Goal: Task Accomplishment & Management: Manage account settings

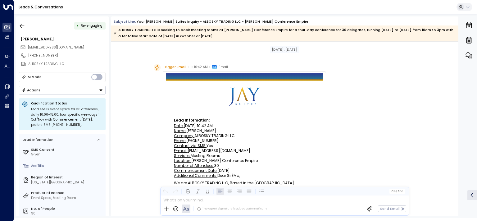
scroll to position [622, 0]
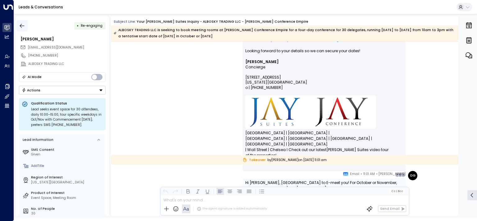
click at [21, 24] on icon "button" at bounding box center [22, 26] width 6 height 6
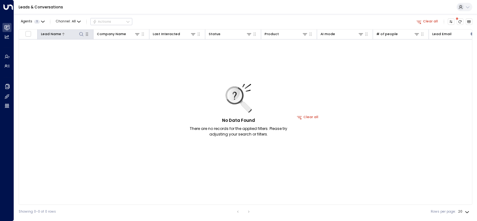
click at [82, 34] on icon at bounding box center [81, 34] width 5 height 5
type input "*********"
click at [309, 116] on button "Clear all" at bounding box center [307, 117] width 25 height 7
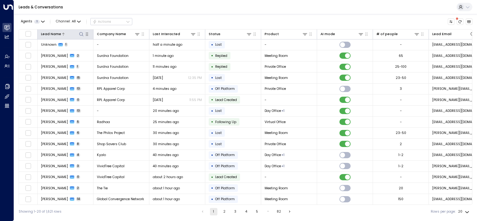
click at [80, 34] on icon at bounding box center [81, 34] width 5 height 5
type input "*********"
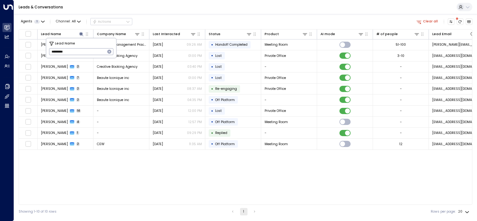
click at [298, 183] on div "Lead Name Company Name Last Interacted Status Product AI mode # of people Lead …" at bounding box center [246, 116] width 454 height 175
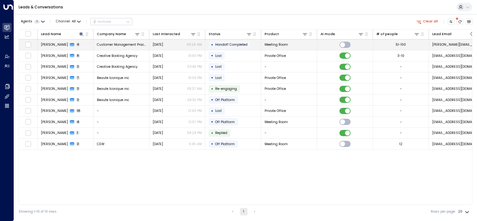
click at [51, 43] on span "[PERSON_NAME]" at bounding box center [54, 44] width 27 height 5
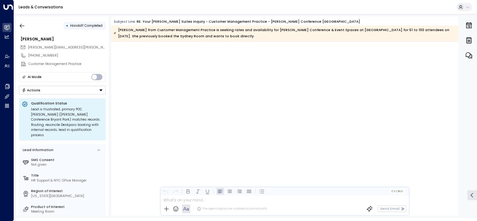
scroll to position [803, 0]
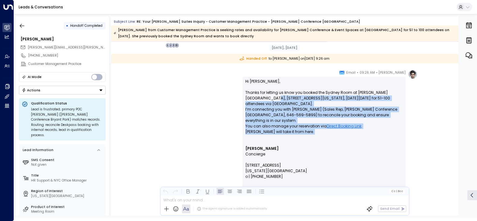
drag, startPoint x: 300, startPoint y: 131, endPoint x: 252, endPoint y: 97, distance: 58.4
click at [252, 97] on p "Hi [PERSON_NAME], Thanks for letting us know you booked the Sydney Room at [PER…" at bounding box center [323, 109] width 157 height 61
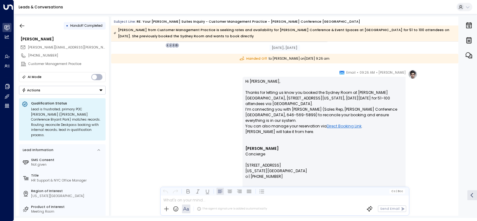
click at [252, 97] on p "Hi [PERSON_NAME], Thanks for letting us know you booked the Sydney Room at [PER…" at bounding box center [323, 109] width 157 height 61
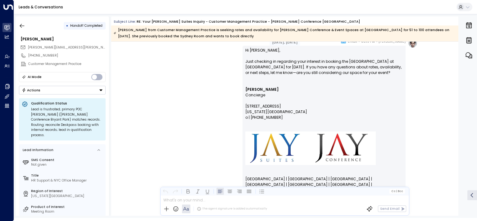
scroll to position [363, 0]
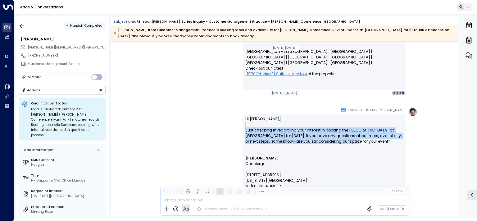
drag, startPoint x: 335, startPoint y: 142, endPoint x: 340, endPoint y: 143, distance: 5.1
click at [337, 142] on p "Hi [PERSON_NAME], Just checking in regarding your interest in booking the [GEOG…" at bounding box center [323, 133] width 157 height 34
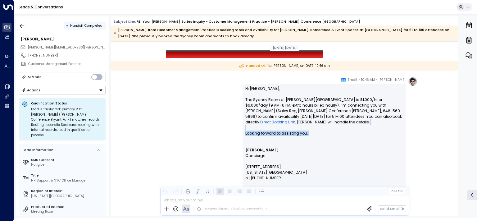
drag, startPoint x: 319, startPoint y: 137, endPoint x: 301, endPoint y: 122, distance: 23.1
click at [303, 123] on p "Hi [PERSON_NAME], The Sydney Room at [PERSON_NAME][GEOGRAPHIC_DATA] is $1,000/h…" at bounding box center [323, 114] width 157 height 56
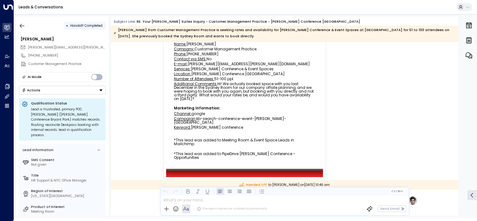
scroll to position [50, 0]
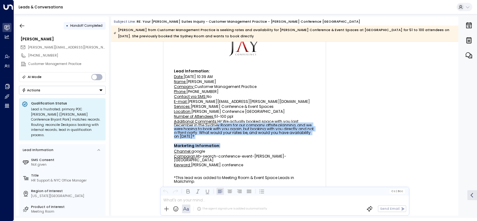
drag, startPoint x: 214, startPoint y: 123, endPoint x: 264, endPoint y: 141, distance: 53.2
click at [264, 141] on tbody "Lead Information: Date: [DATE] 10:39 AM Name: [PERSON_NAME] Company: Customer M…" at bounding box center [244, 134] width 157 height 131
click at [264, 141] on td "Marketing Information:" at bounding box center [244, 144] width 157 height 10
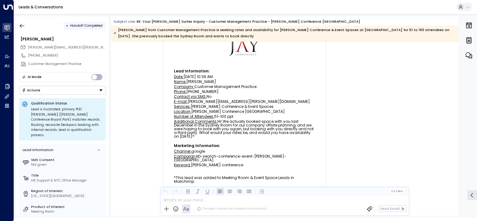
drag, startPoint x: 252, startPoint y: 135, endPoint x: 212, endPoint y: 124, distance: 42.0
click at [212, 124] on table "Lead Information: Date: [DATE] 10:39 AM Name: [PERSON_NAME] Company: Customer M…" at bounding box center [244, 134] width 157 height 131
click at [212, 124] on div "Additional Comments: Hi! We actually booked space with you last December in the…" at bounding box center [244, 129] width 141 height 19
drag, startPoint x: 243, startPoint y: 102, endPoint x: 186, endPoint y: 101, distance: 56.8
click at [186, 101] on div "E-mail: [PERSON_NAME][EMAIL_ADDRESS][PERSON_NAME][DOMAIN_NAME]" at bounding box center [244, 102] width 141 height 4
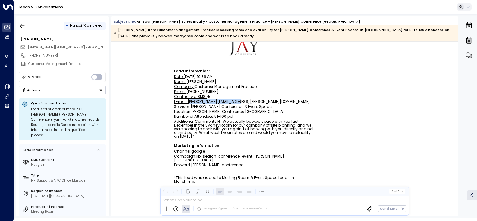
copy div "[PERSON_NAME][EMAIL_ADDRESS][PERSON_NAME][DOMAIN_NAME]"
click at [63, 92] on button "Actions" at bounding box center [62, 90] width 87 height 9
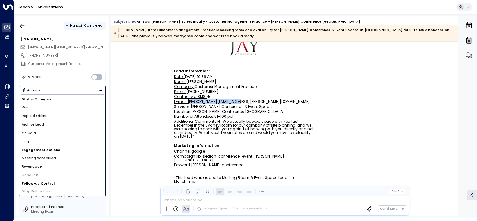
click at [35, 111] on li "Won" at bounding box center [62, 107] width 86 height 9
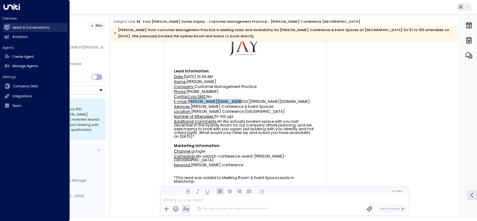
click at [13, 27] on h2 "Leads & Conversations" at bounding box center [30, 27] width 37 height 5
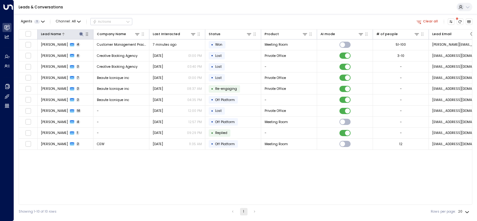
click at [81, 34] on icon at bounding box center [81, 34] width 4 height 4
type input "*****"
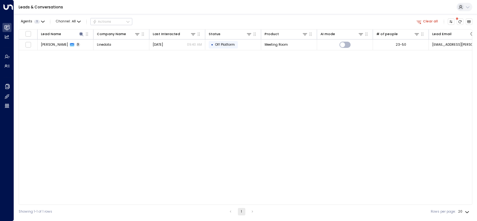
click at [295, 110] on div "Lead Name Company Name Last Interacted Status Product AI mode # of people Lead …" at bounding box center [246, 116] width 454 height 175
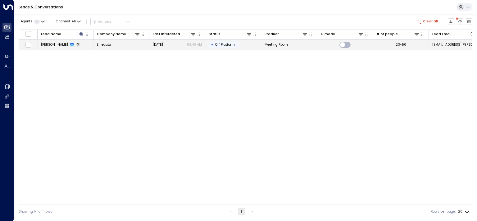
click at [56, 43] on span "[PERSON_NAME]" at bounding box center [54, 44] width 27 height 5
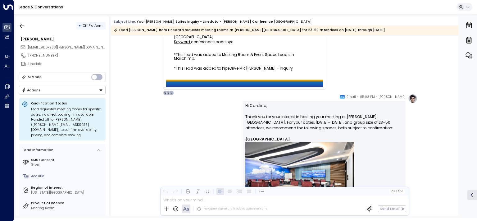
scroll to position [156, 0]
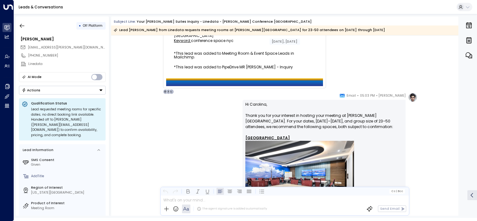
drag, startPoint x: 336, startPoint y: 111, endPoint x: 379, endPoint y: 128, distance: 46.4
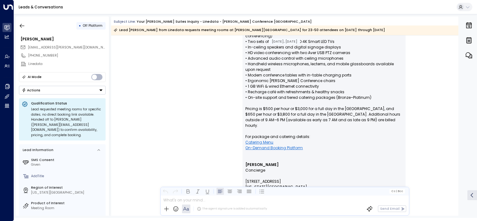
scroll to position [720, 0]
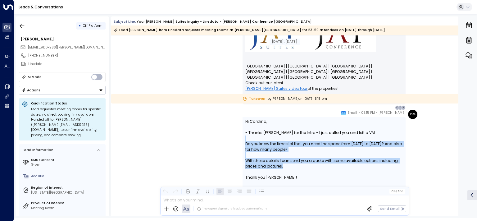
drag, startPoint x: 360, startPoint y: 149, endPoint x: 369, endPoint y: 168, distance: 20.7
click at [369, 167] on div "Hi [PERSON_NAME], - Thanks [PERSON_NAME] for the Intro - I just called you and …" at bounding box center [323, 149] width 157 height 61
click at [369, 168] on div "With these details I can send you a quote with some available options including…" at bounding box center [323, 163] width 157 height 11
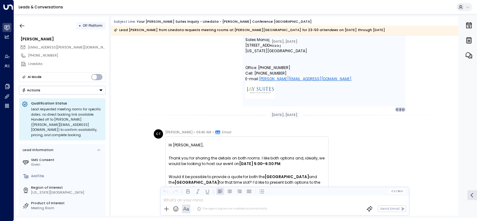
scroll to position [939, 0]
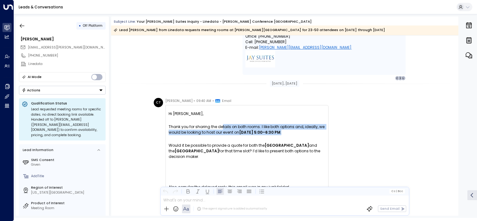
drag, startPoint x: 249, startPoint y: 143, endPoint x: 216, endPoint y: 137, distance: 33.7
click at [216, 135] on div "Thank you for sharing the details on both rooms. I like both options and, ideal…" at bounding box center [247, 129] width 157 height 11
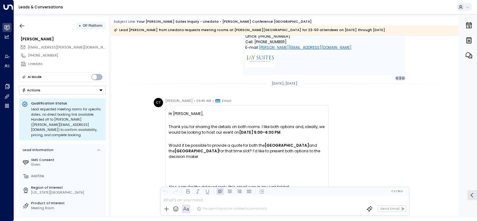
click at [216, 135] on div "Thank you for sharing the details on both rooms. I like both options and, ideal…" at bounding box center [247, 129] width 157 height 11
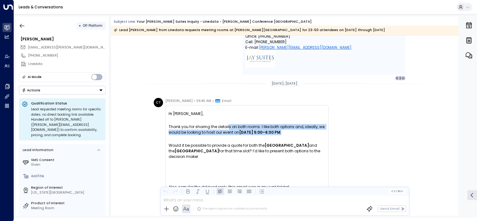
drag, startPoint x: 256, startPoint y: 150, endPoint x: 276, endPoint y: 153, distance: 21.0
click at [273, 153] on div "Hi [PERSON_NAME], Thank you for sharing the details on both rooms. I like both …" at bounding box center [247, 205] width 157 height 197
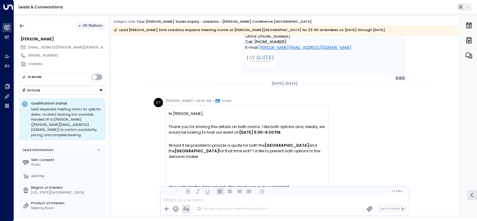
click at [276, 153] on div "Hi [PERSON_NAME], Thank you for sharing the details on both rooms. I like both …" at bounding box center [247, 205] width 157 height 197
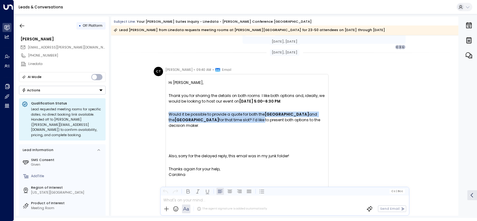
drag, startPoint x: 237, startPoint y: 144, endPoint x: 177, endPoint y: 129, distance: 62.3
click at [177, 128] on div "Would it be possible to provide a quote for both the [GEOGRAPHIC_DATA] and the …" at bounding box center [247, 119] width 157 height 17
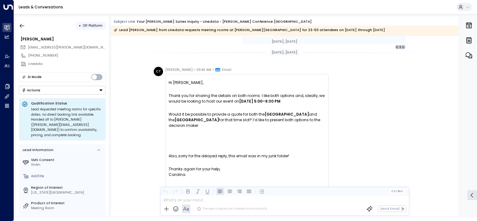
click at [177, 128] on div "Would it be possible to provide a quote for both the [GEOGRAPHIC_DATA] and the …" at bounding box center [247, 119] width 157 height 17
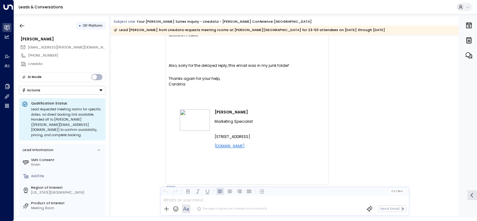
scroll to position [995, 0]
